Goal: Task Accomplishment & Management: Use online tool/utility

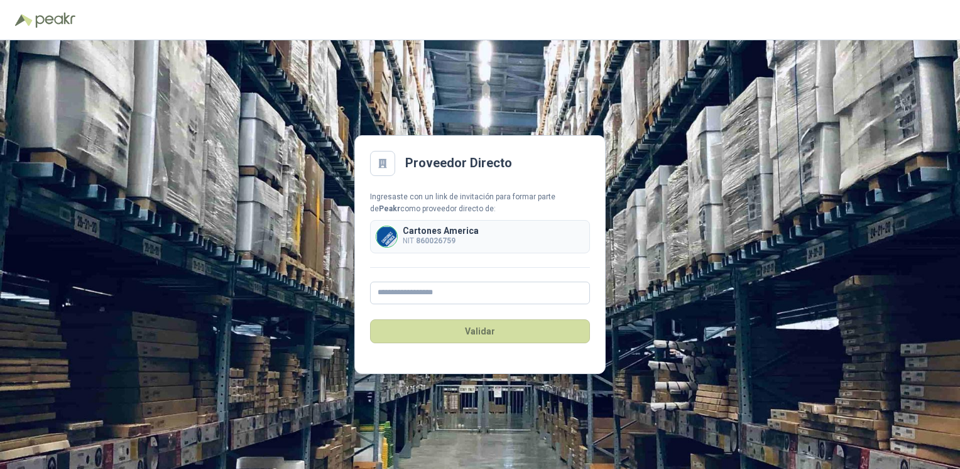
click at [437, 229] on p "Cartones America" at bounding box center [441, 230] width 76 height 9
click at [411, 295] on input "text" at bounding box center [480, 293] width 220 height 23
type input "**********"
click at [480, 331] on button "Validar" at bounding box center [480, 331] width 220 height 24
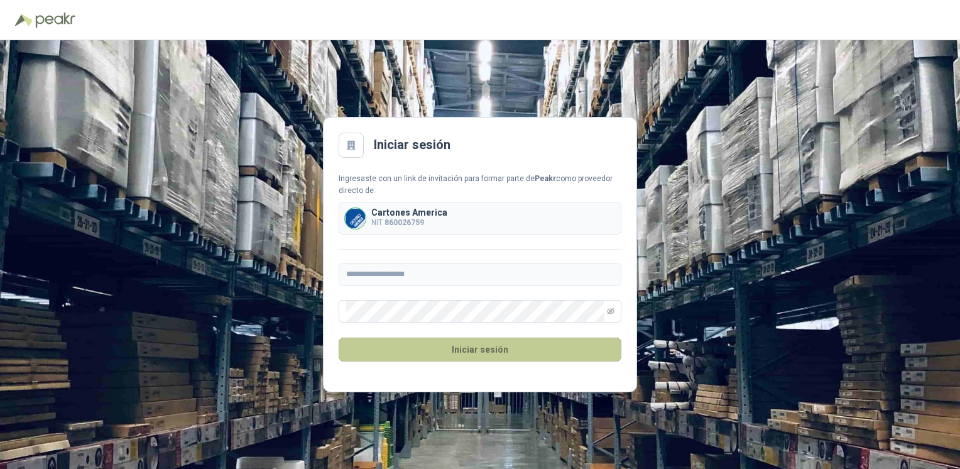
click at [452, 353] on button "Iniciar sesión" at bounding box center [480, 349] width 283 height 24
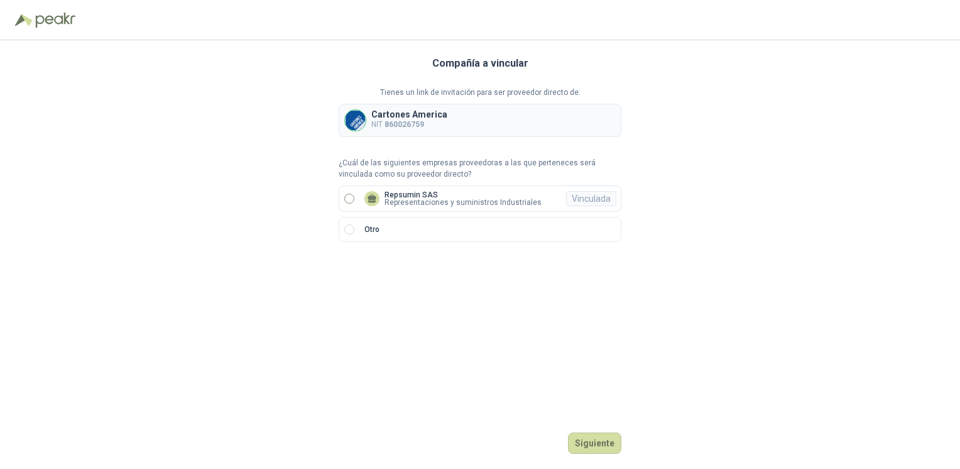
click at [405, 195] on p "Repsumin SAS" at bounding box center [463, 195] width 157 height 8
click at [593, 445] on button "Ingresar" at bounding box center [597, 442] width 50 height 21
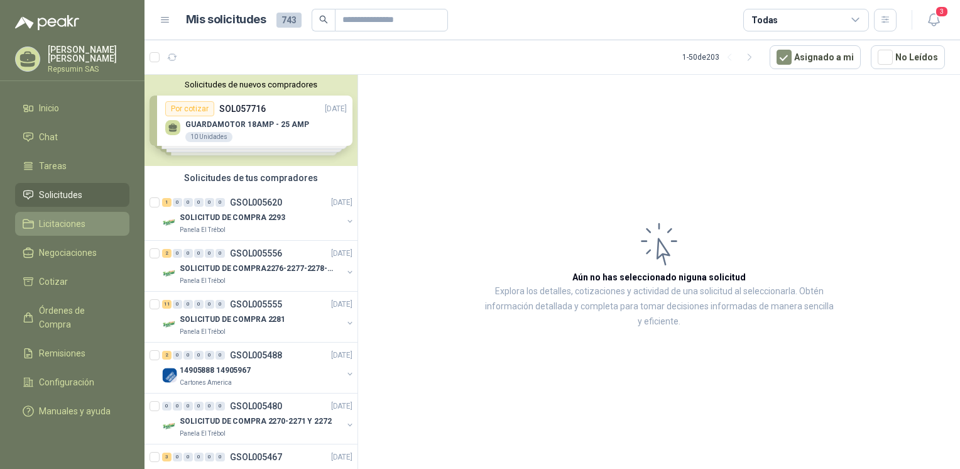
click at [65, 218] on span "Licitaciones" at bounding box center [62, 224] width 47 height 14
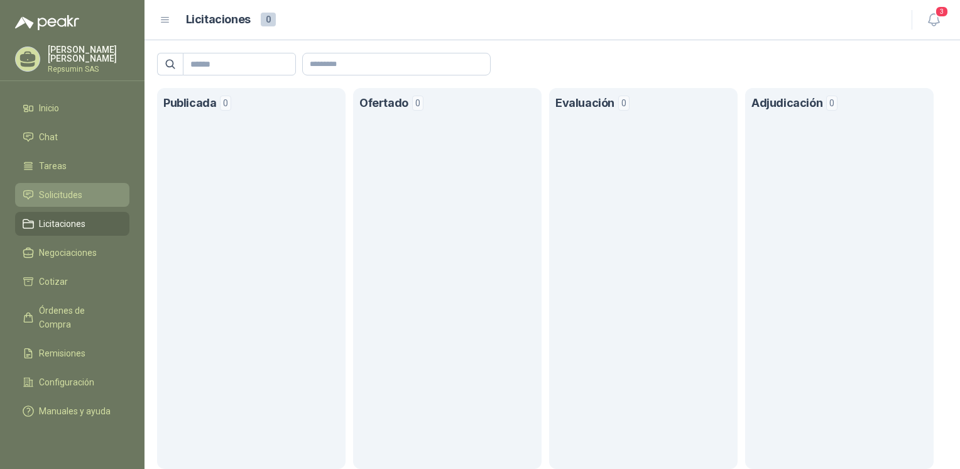
click at [63, 196] on span "Solicitudes" at bounding box center [60, 195] width 43 height 14
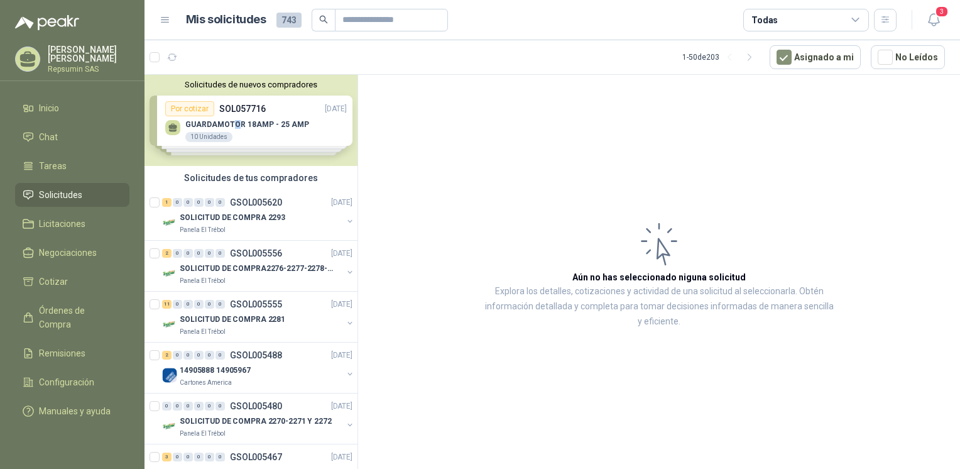
click at [234, 118] on div "Solicitudes de nuevos compradores Por cotizar SOL057716 [DATE] GUARDAMOTOR 18AM…" at bounding box center [251, 120] width 213 height 91
